Goal: Task Accomplishment & Management: Use online tool/utility

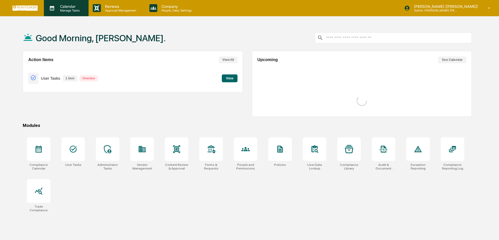
click at [69, 7] on p "Calendar" at bounding box center [69, 6] width 26 height 4
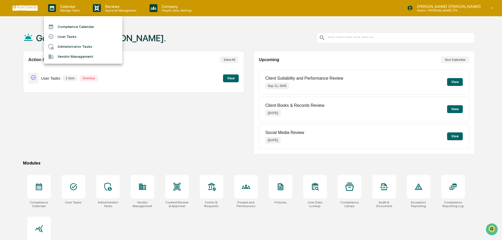
click at [80, 47] on li "Administrator Tasks" at bounding box center [83, 47] width 78 height 10
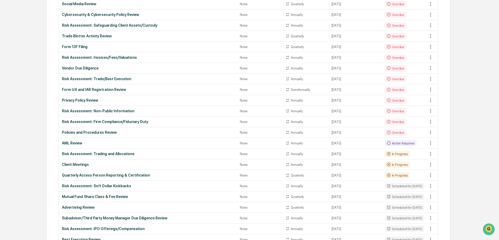
scroll to position [78, 0]
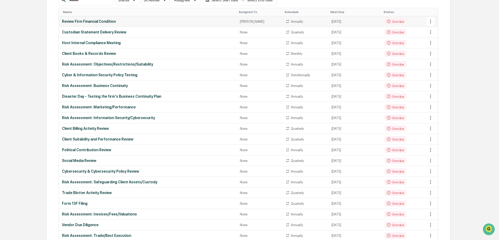
click at [430, 22] on icon at bounding box center [431, 22] width 6 height 6
click at [468, 24] on div at bounding box center [251, 120] width 502 height 240
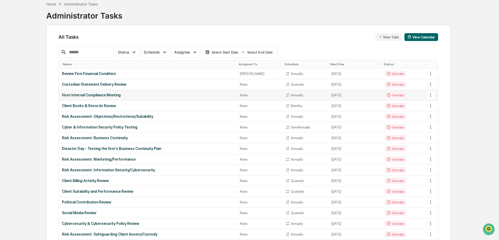
scroll to position [52, 0]
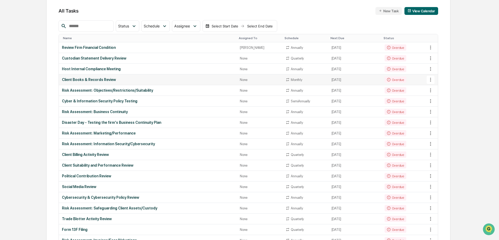
click at [431, 81] on icon at bounding box center [431, 80] width 6 height 6
click at [453, 90] on li "View Task" at bounding box center [450, 89] width 42 height 10
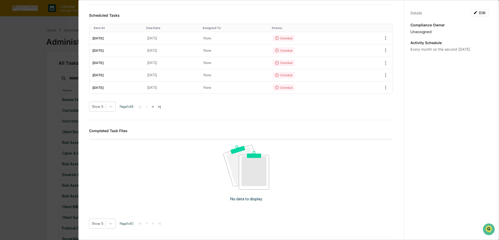
scroll to position [157, 0]
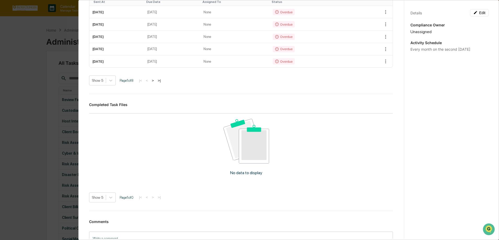
click at [35, 114] on div "Administrator Activity List Client Books & Records Review Continue Task Spawn T…" at bounding box center [249, 120] width 499 height 240
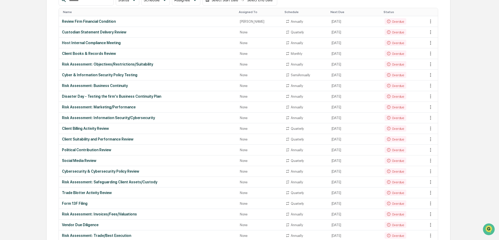
scroll to position [0, 0]
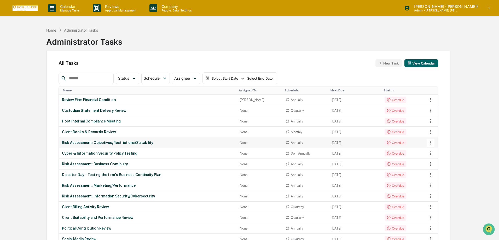
click at [143, 143] on div "Risk Assessment: Objectives/Restrictions/Suitability" at bounding box center [148, 143] width 172 height 4
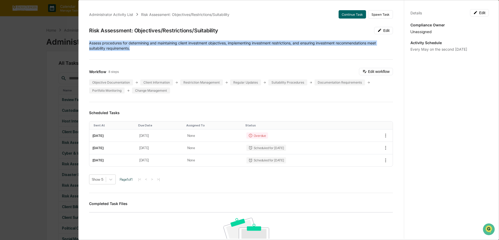
drag, startPoint x: 90, startPoint y: 43, endPoint x: 139, endPoint y: 50, distance: 49.8
click at [139, 50] on p "Assess procedures for determining and maintaining client investment objectives,…" at bounding box center [241, 46] width 304 height 10
click at [114, 44] on p "Assess procedures for determining and maintaining client investment objectives,…" at bounding box center [241, 46] width 304 height 10
click at [138, 50] on p "Assess procedures for determining and maintaining client investment objectives,…" at bounding box center [241, 46] width 304 height 10
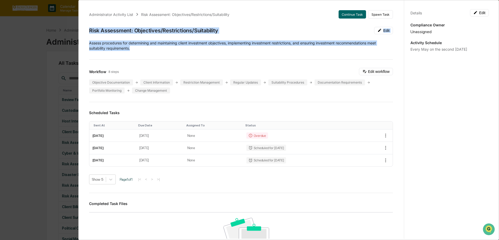
drag, startPoint x: 134, startPoint y: 48, endPoint x: 87, endPoint y: 29, distance: 51.5
click at [87, 29] on div "Administrator Activity List Risk Assessment: Objectives/Restrictions/Suitabilit…" at bounding box center [241, 183] width 316 height 359
click at [125, 41] on p "Assess procedures for determining and maintaining client investment objectives,…" at bounding box center [241, 46] width 304 height 10
drag, startPoint x: 136, startPoint y: 48, endPoint x: 92, endPoint y: 25, distance: 49.6
click at [92, 25] on div "Administrator Activity List Risk Assessment: Objectives/Restrictions/Suitabilit…" at bounding box center [241, 183] width 316 height 359
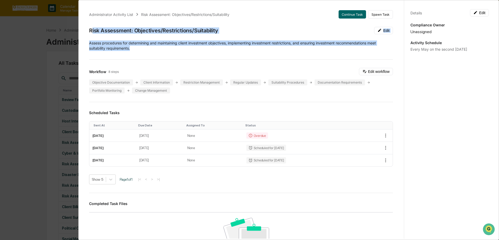
drag, startPoint x: 121, startPoint y: 38, endPoint x: 127, endPoint y: 40, distance: 6.4
click at [121, 38] on div "Administrator Activity List Risk Assessment: Objectives/Restrictions/Suitabilit…" at bounding box center [241, 183] width 316 height 359
click at [148, 50] on p "Assess procedures for determining and maintaining client investment objectives,…" at bounding box center [241, 46] width 304 height 10
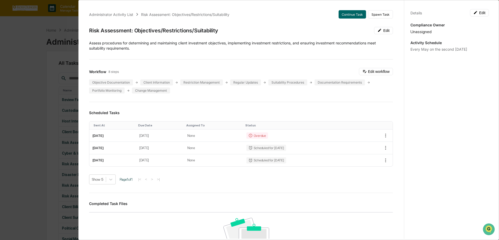
click at [35, 32] on div "Administrator Activity List Risk Assessment: Objectives/Restrictions/Suitabilit…" at bounding box center [249, 120] width 499 height 240
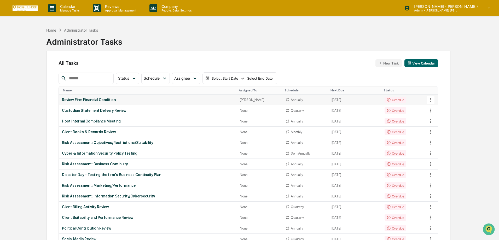
click at [431, 101] on icon at bounding box center [431, 100] width 6 height 6
click at [361, 75] on div at bounding box center [251, 120] width 502 height 240
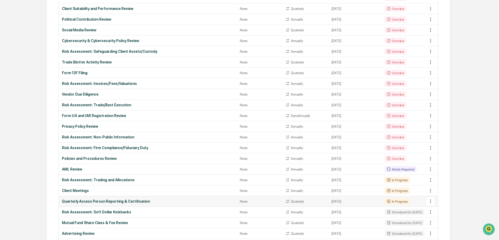
scroll to position [235, 0]
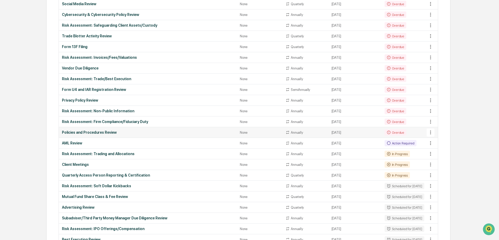
click at [89, 133] on div "Policies and Procedures Review" at bounding box center [148, 132] width 172 height 4
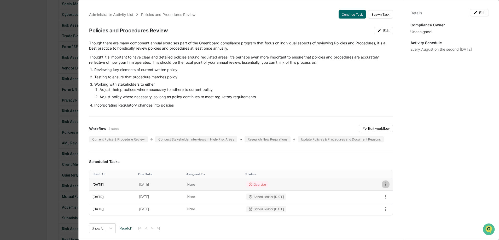
click at [383, 186] on icon "button" at bounding box center [386, 185] width 6 height 6
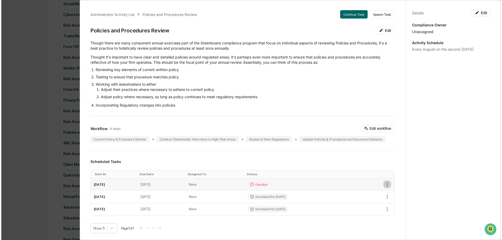
scroll to position [235, 0]
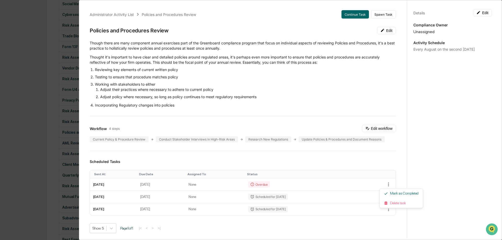
click at [308, 156] on div at bounding box center [251, 120] width 502 height 240
click at [379, 30] on button "Edit" at bounding box center [383, 30] width 19 height 7
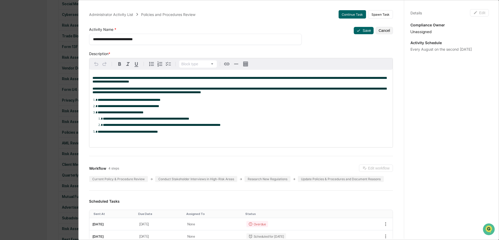
click at [33, 95] on div "**********" at bounding box center [249, 120] width 499 height 240
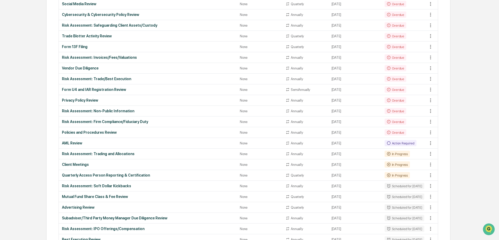
scroll to position [105, 0]
